Goal: Task Accomplishment & Management: Manage account settings

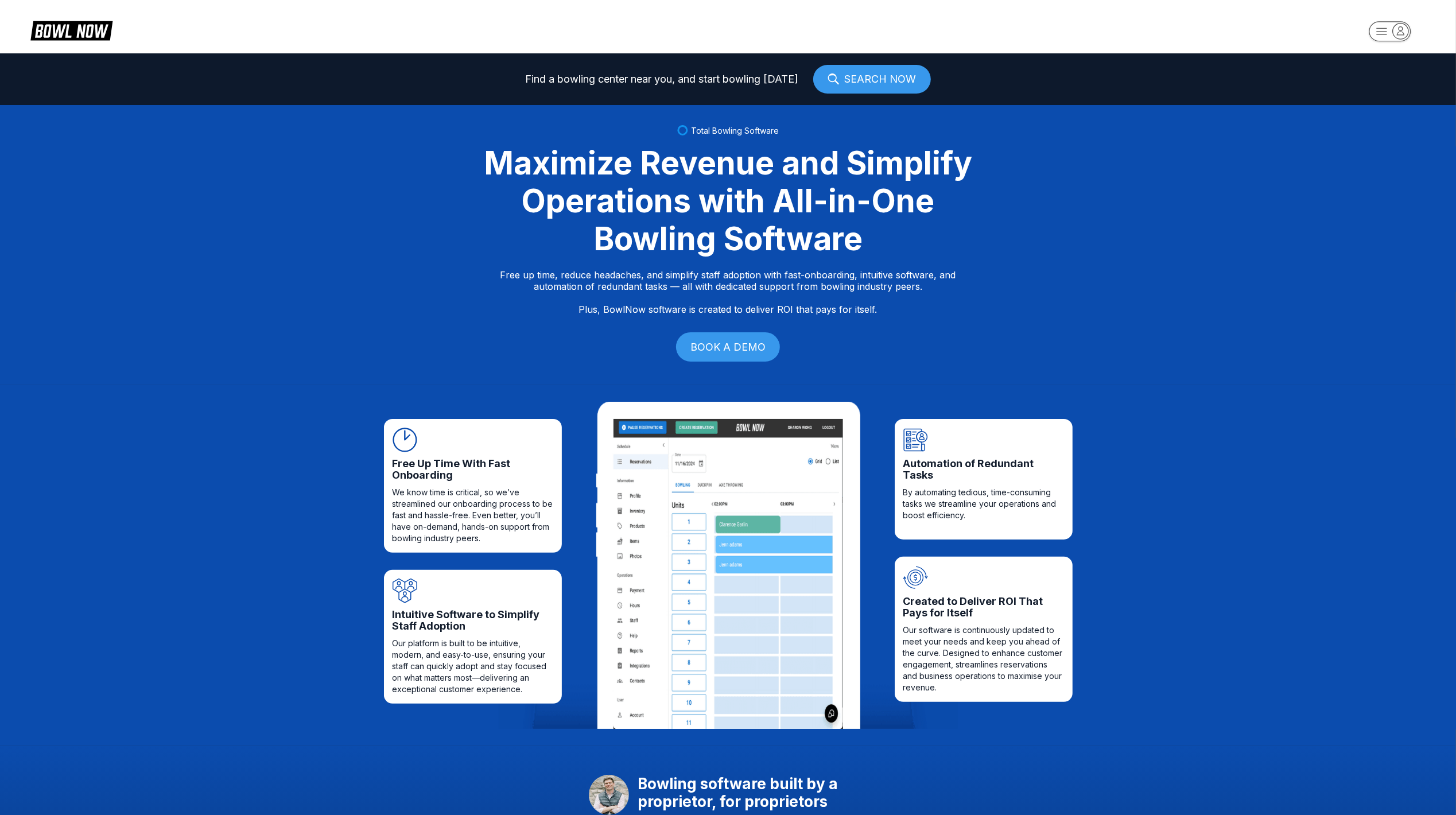
drag, startPoint x: 1383, startPoint y: 18, endPoint x: 1387, endPoint y: 40, distance: 22.4
click at [1383, 21] on header at bounding box center [728, 27] width 1456 height 53
click at [1387, 41] on rect "button" at bounding box center [1390, 31] width 41 height 20
click at [1383, 108] on div "Business Console" at bounding box center [1387, 110] width 82 height 20
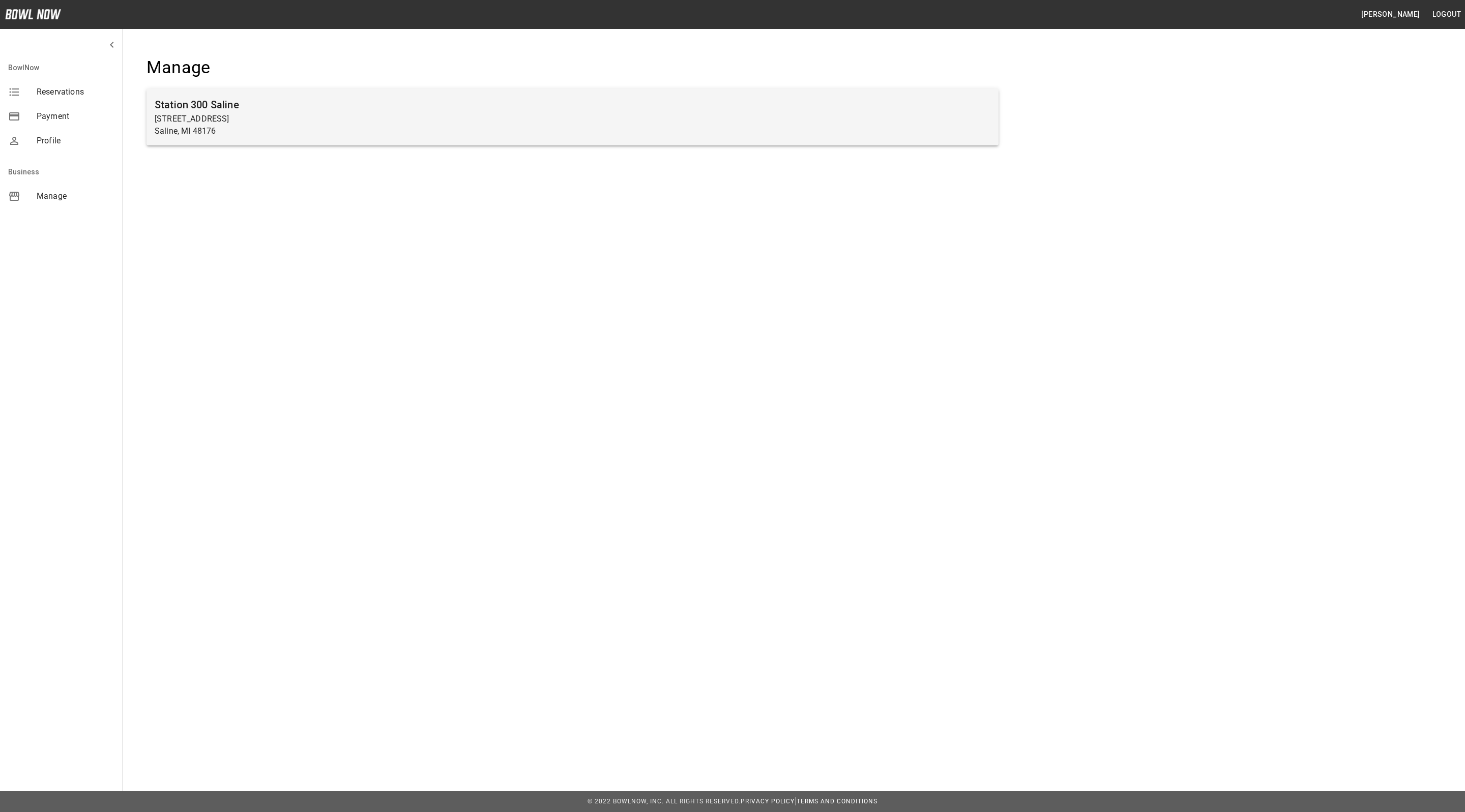
click at [359, 122] on p "[STREET_ADDRESS]" at bounding box center [573, 119] width 836 height 12
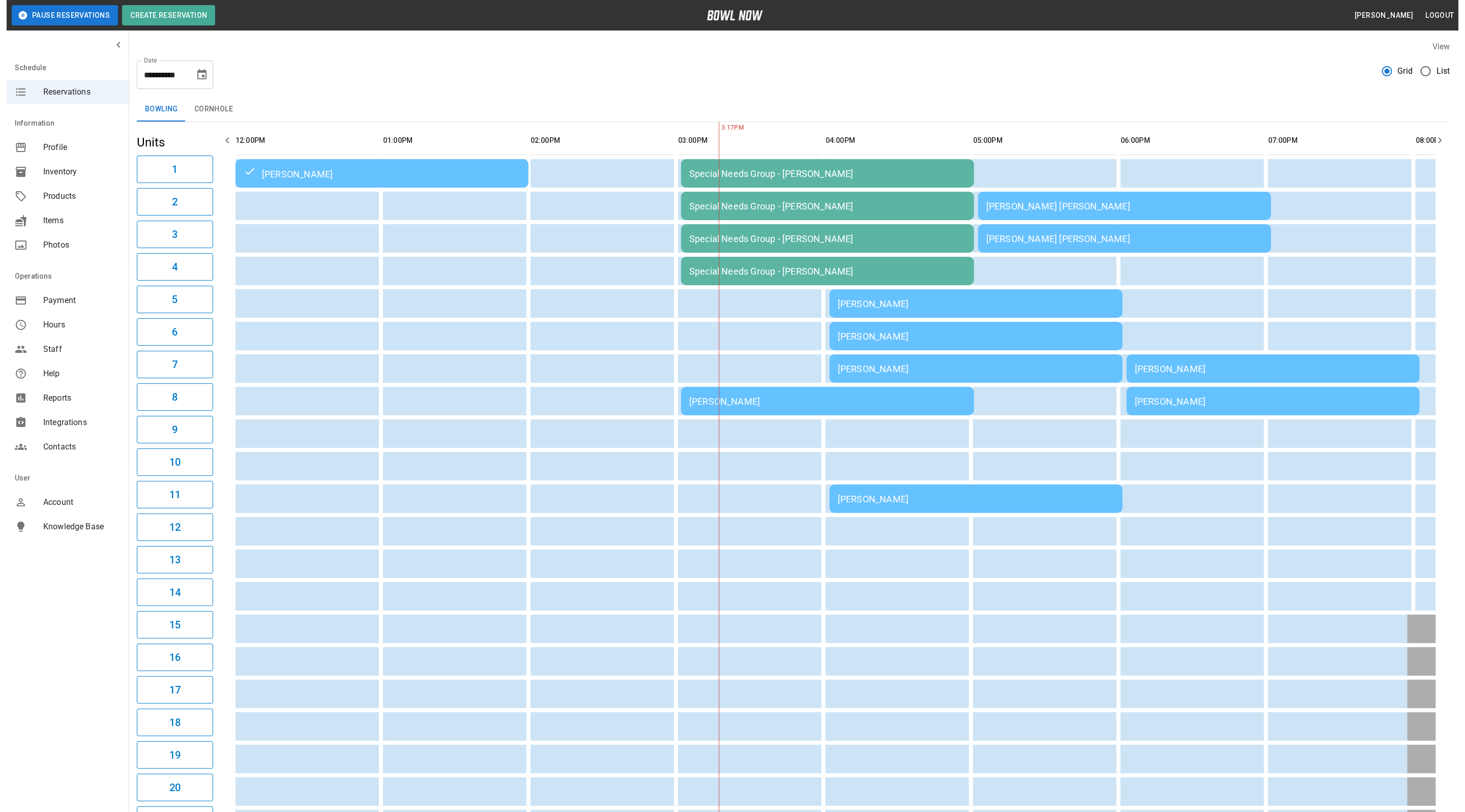
scroll to position [0, 443]
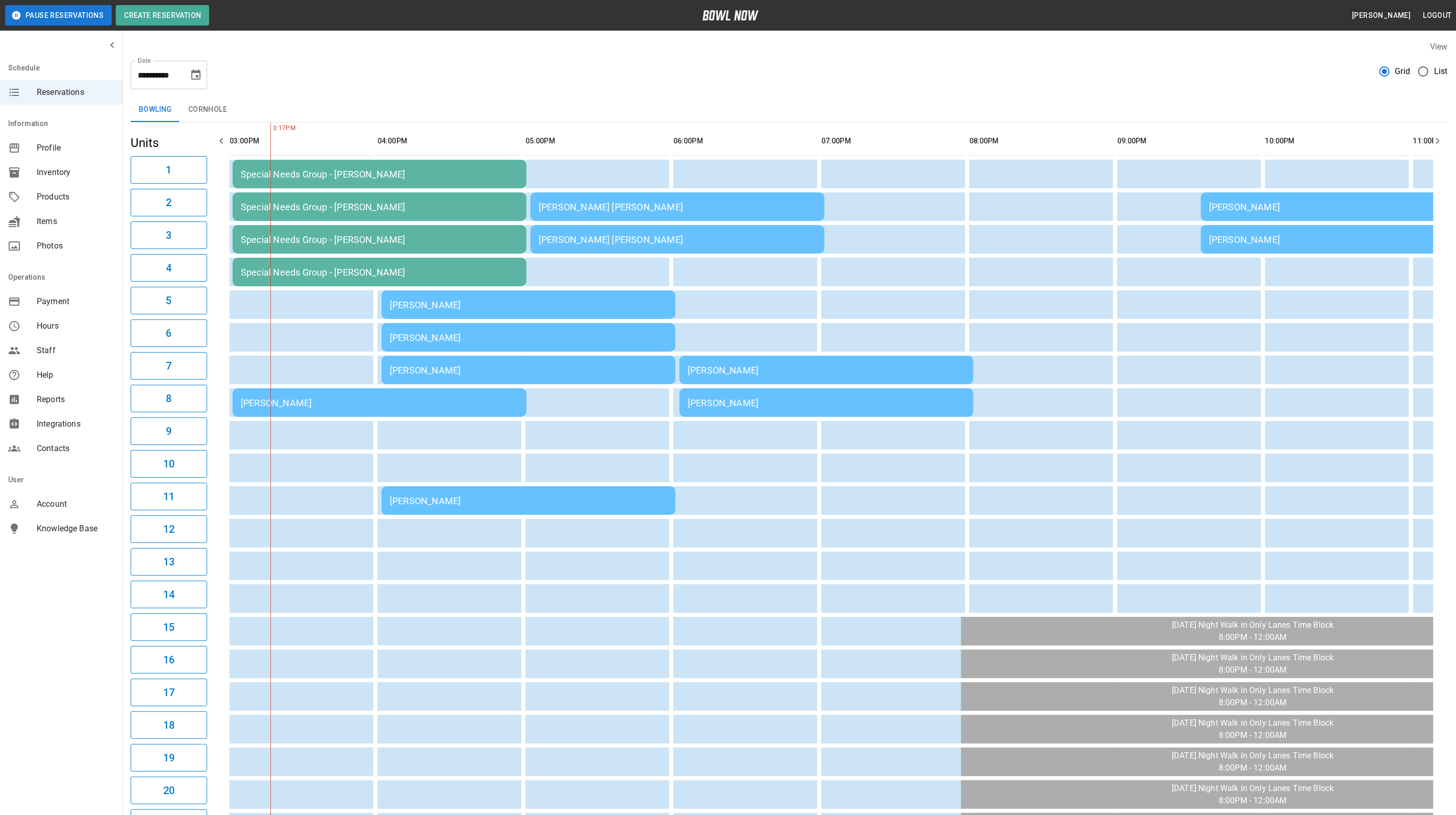
click at [444, 503] on div "[PERSON_NAME]" at bounding box center [529, 501] width 278 height 11
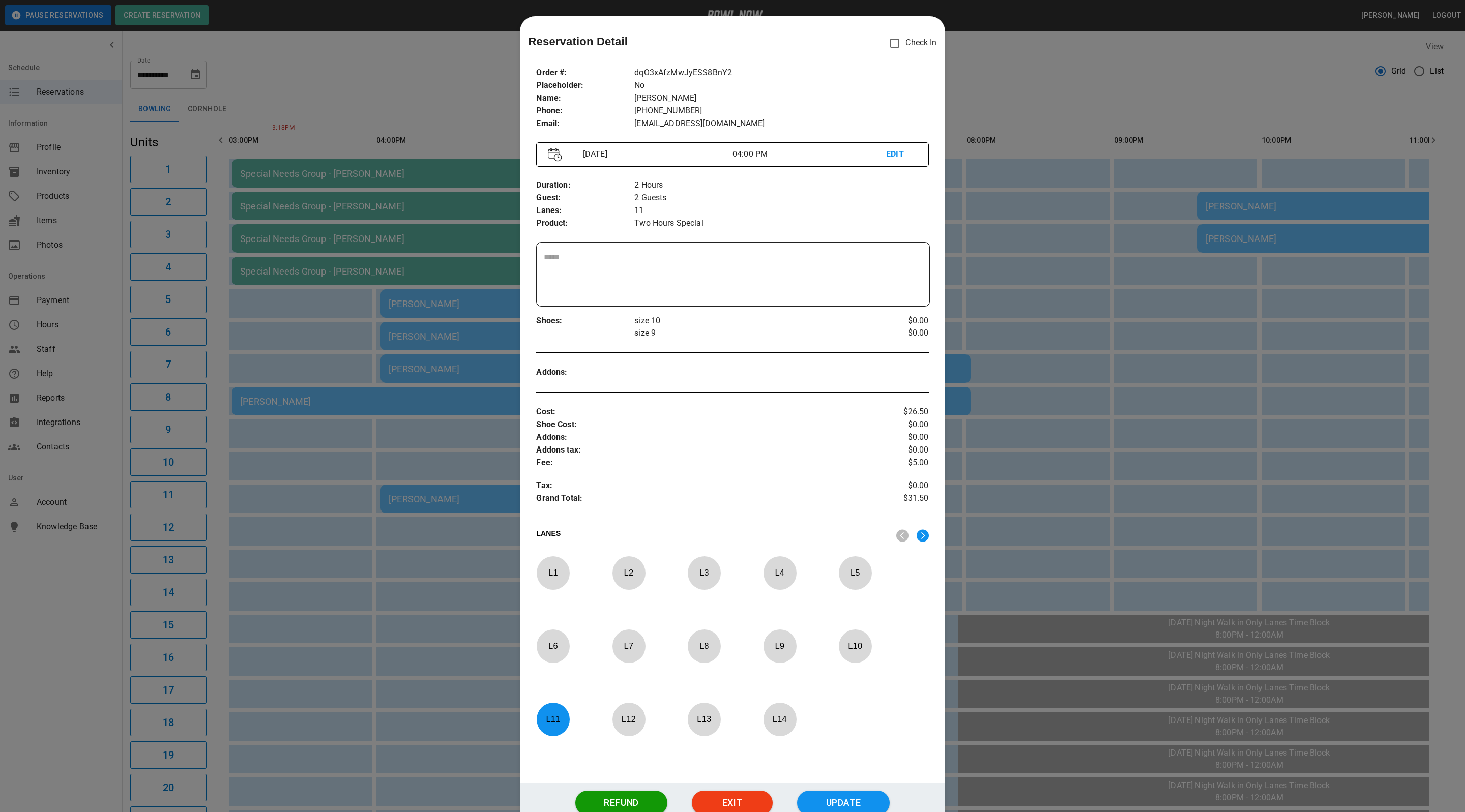
scroll to position [15, 0]
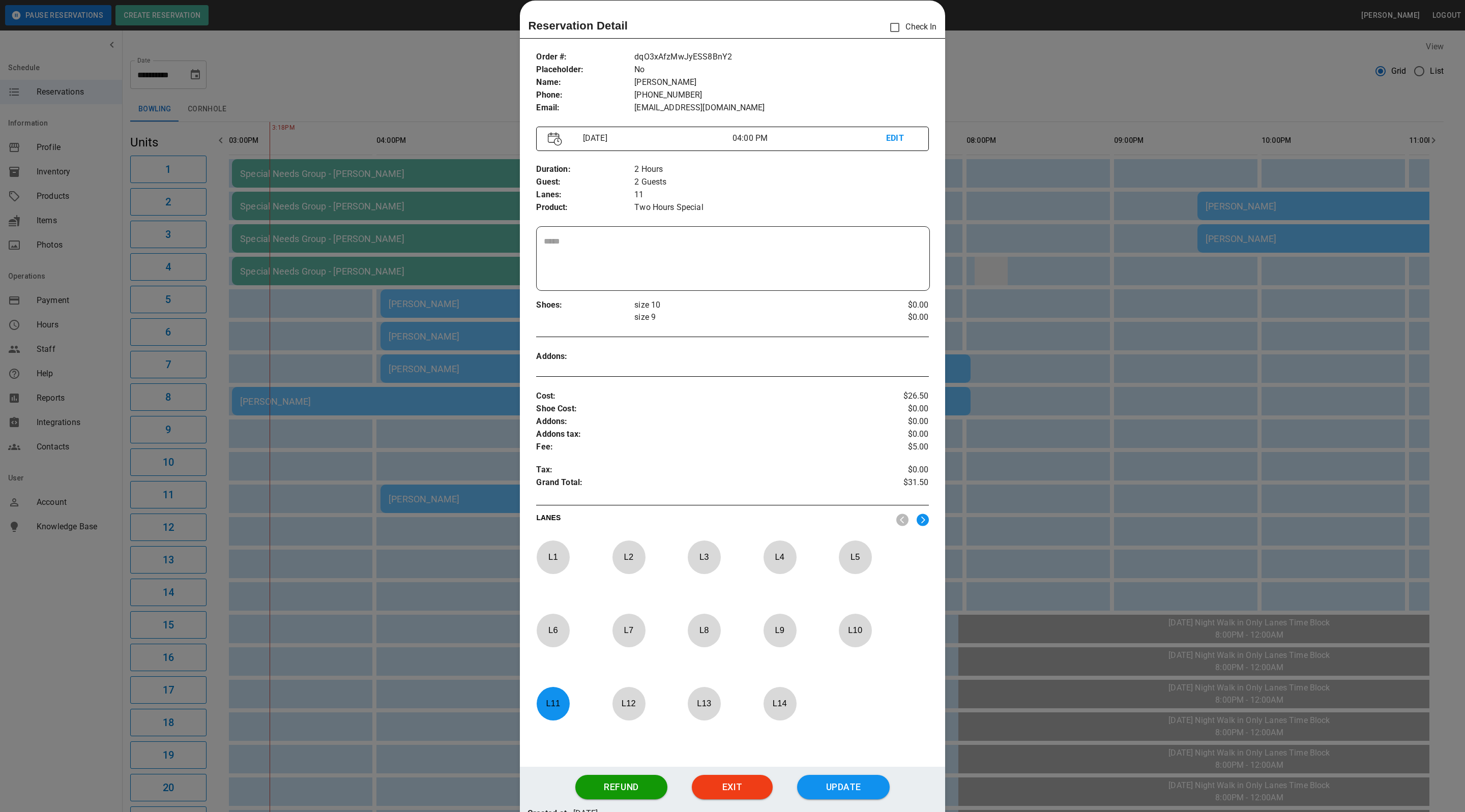
drag, startPoint x: 1065, startPoint y: 201, endPoint x: 988, endPoint y: 260, distance: 97.0
click at [1065, 201] on div at bounding box center [732, 406] width 1465 height 812
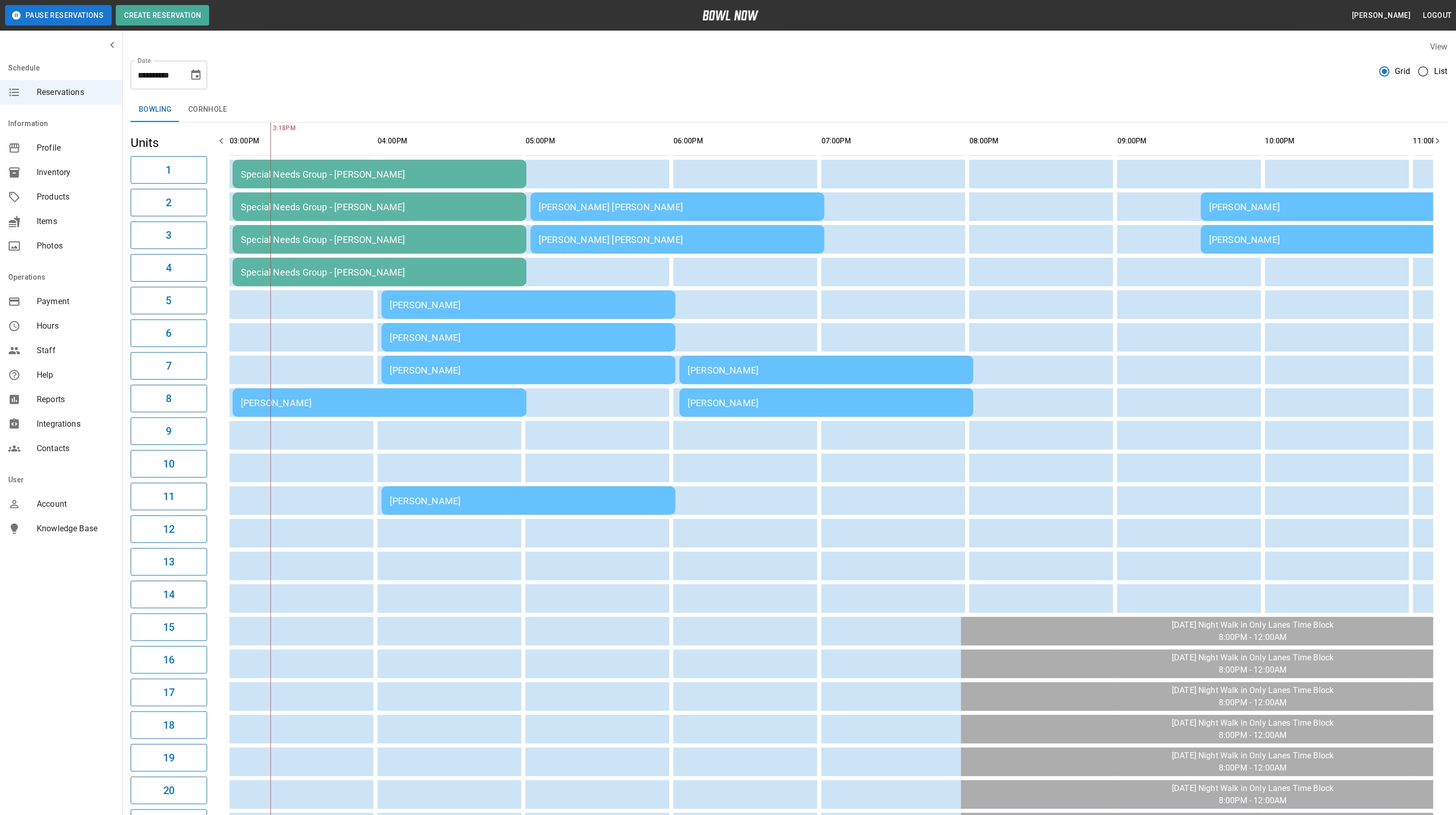
click at [818, 369] on div "[PERSON_NAME]" at bounding box center [826, 370] width 278 height 11
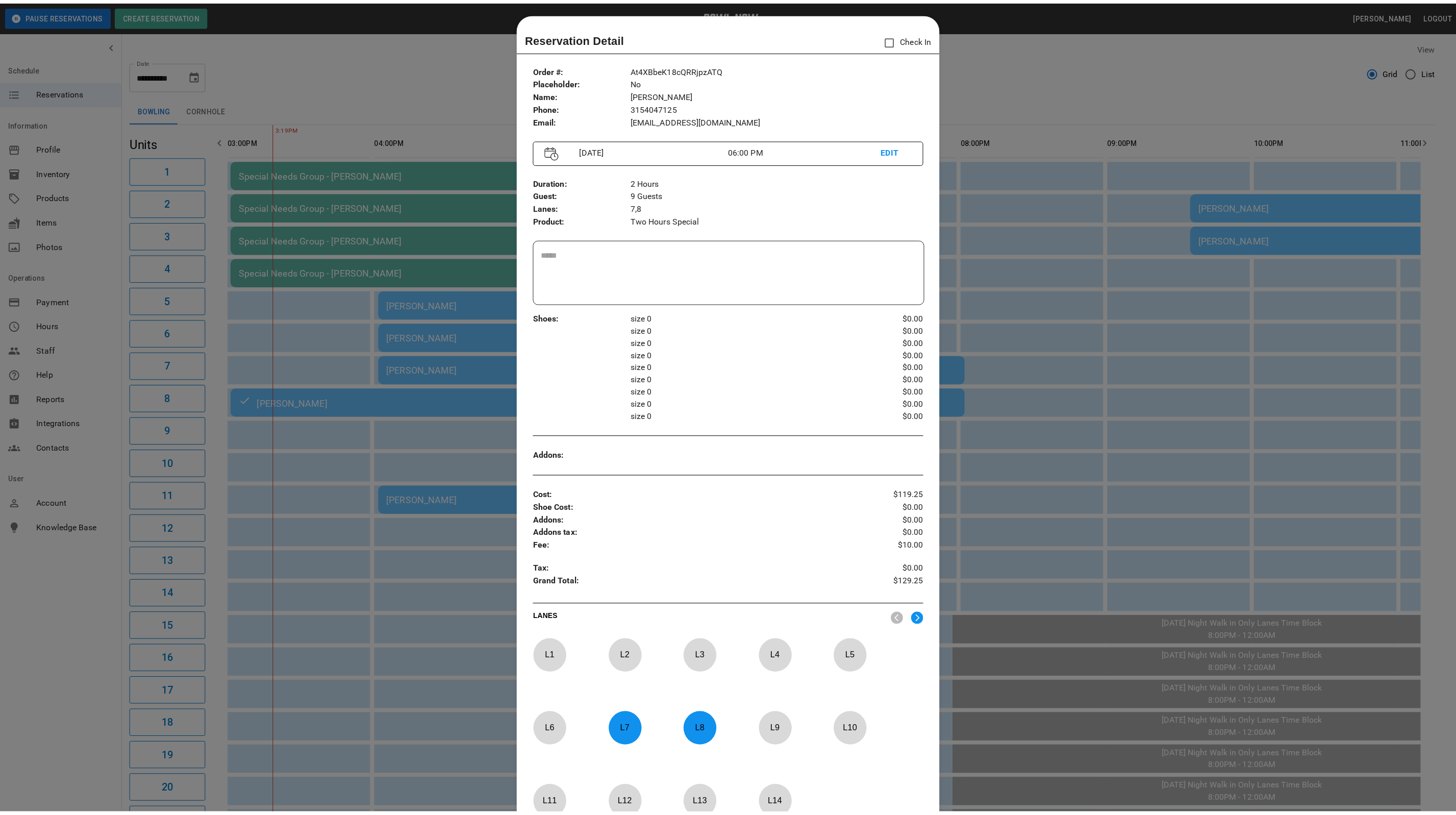
scroll to position [0, 0]
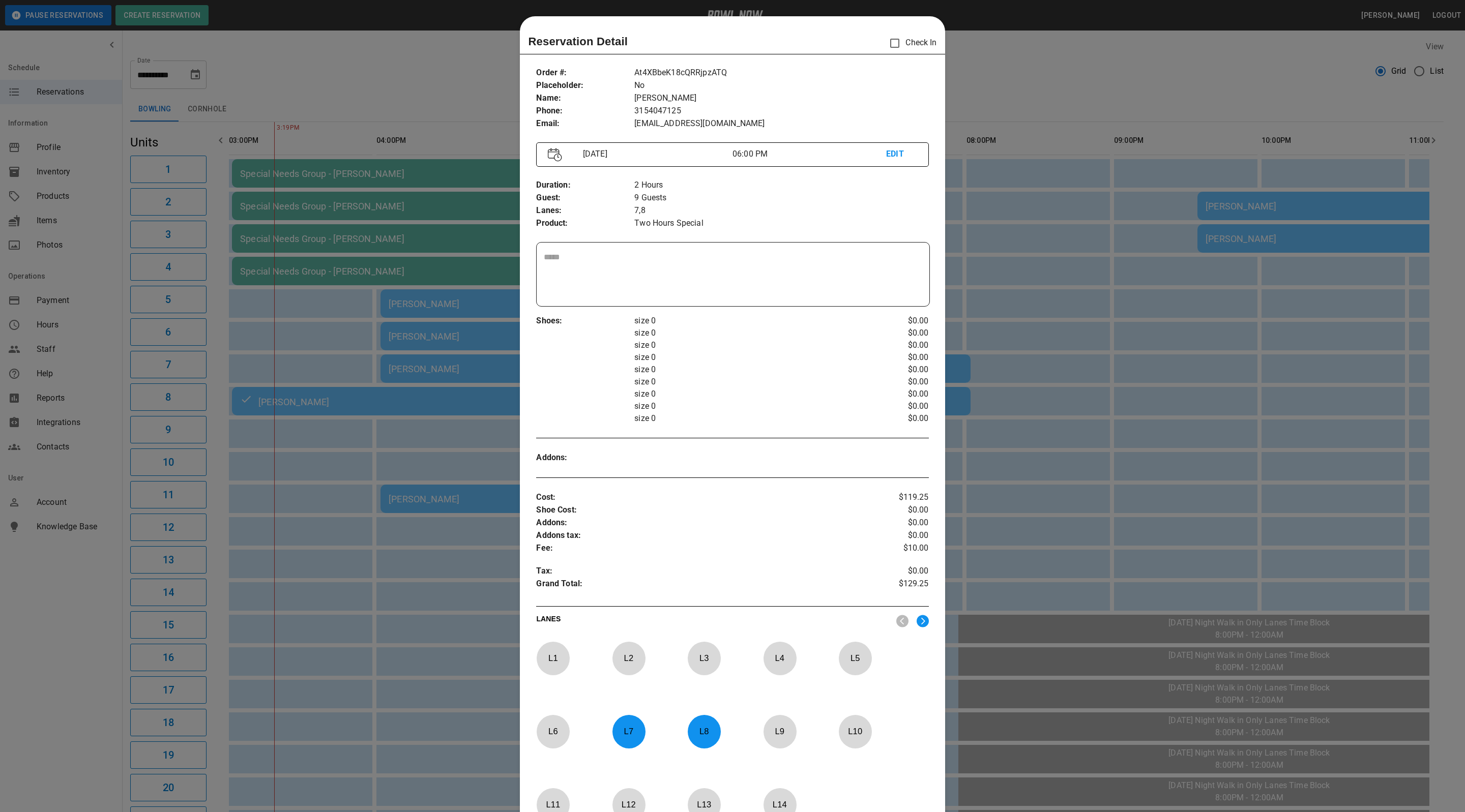
click at [1099, 64] on div at bounding box center [732, 406] width 1465 height 812
